Goal: Entertainment & Leisure: Consume media (video, audio)

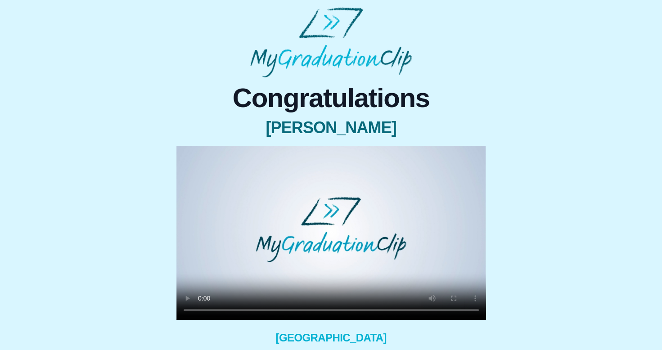
click at [530, 287] on div "Congratulations [PERSON_NAME] × Share your GraduationClip now! WhatsApp LinkedI…" at bounding box center [331, 244] width 648 height 335
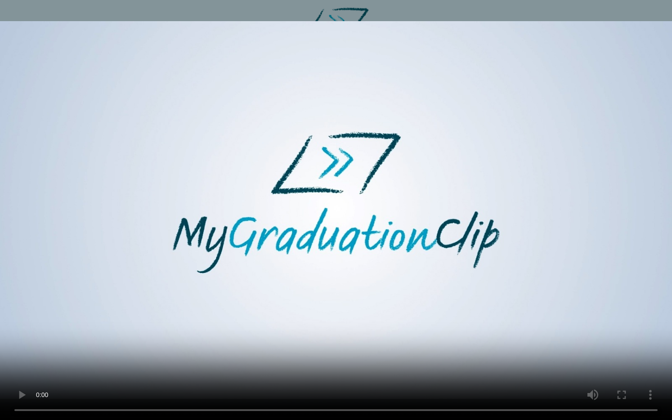
click at [303, 226] on video at bounding box center [336, 210] width 672 height 420
click at [294, 230] on video at bounding box center [336, 210] width 672 height 420
click at [300, 176] on video at bounding box center [336, 210] width 672 height 420
drag, startPoint x: 313, startPoint y: 401, endPoint x: 156, endPoint y: 288, distance: 193.7
click at [156, 288] on video at bounding box center [336, 210] width 672 height 420
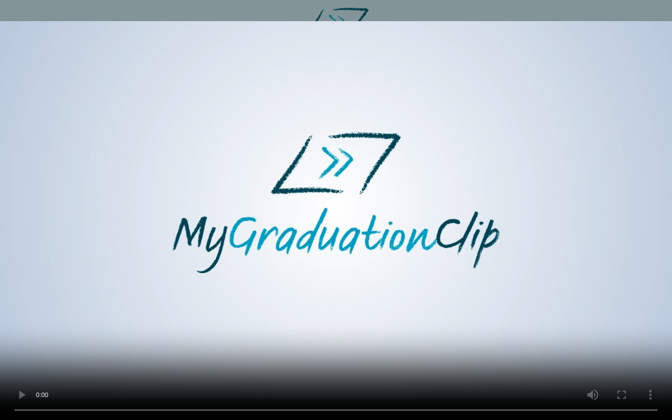
click at [324, 350] on video at bounding box center [336, 210] width 672 height 420
click at [82, 350] on video at bounding box center [336, 210] width 672 height 420
click at [551, 317] on video at bounding box center [336, 210] width 672 height 420
click at [584, 65] on video at bounding box center [336, 210] width 672 height 420
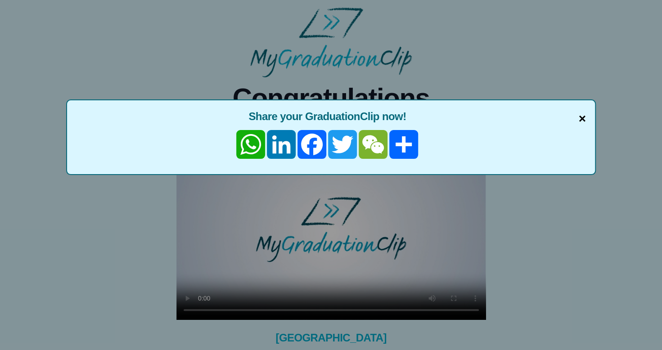
click at [583, 117] on span "×" at bounding box center [582, 118] width 7 height 19
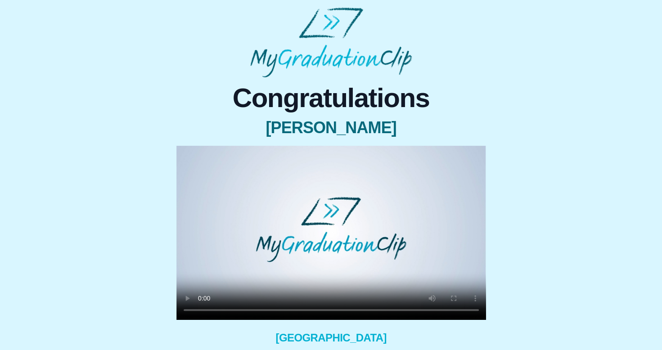
click at [339, 218] on video at bounding box center [331, 233] width 310 height 174
